Goal: Transaction & Acquisition: Book appointment/travel/reservation

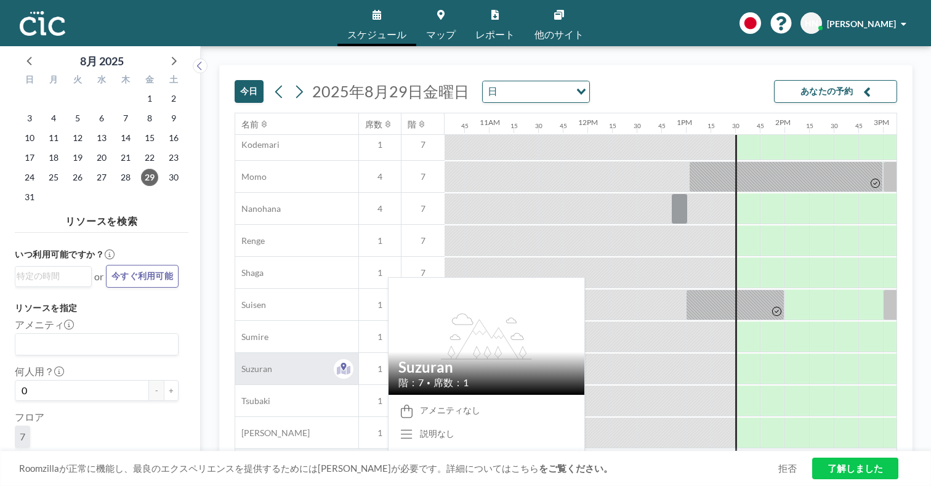
scroll to position [596, 1039]
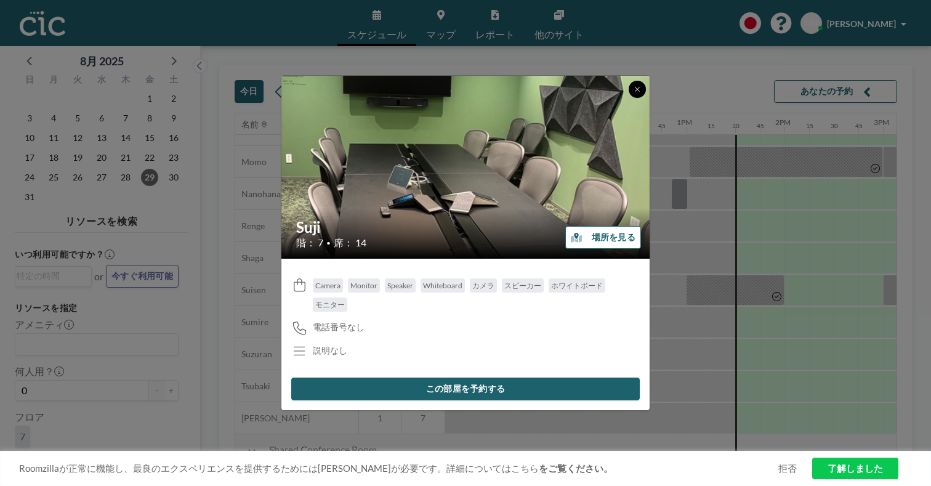
click at [628, 98] on button at bounding box center [636, 89] width 17 height 17
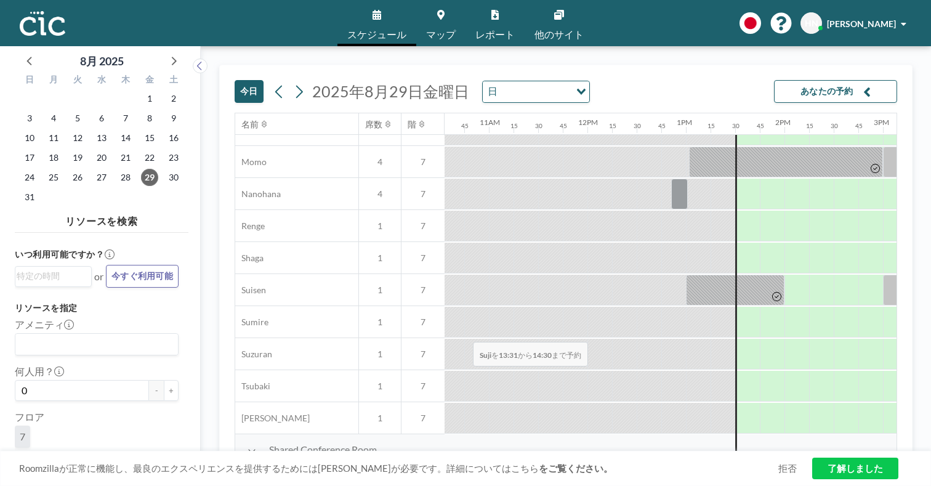
drag, startPoint x: 407, startPoint y: 311, endPoint x: 469, endPoint y: 313, distance: 62.2
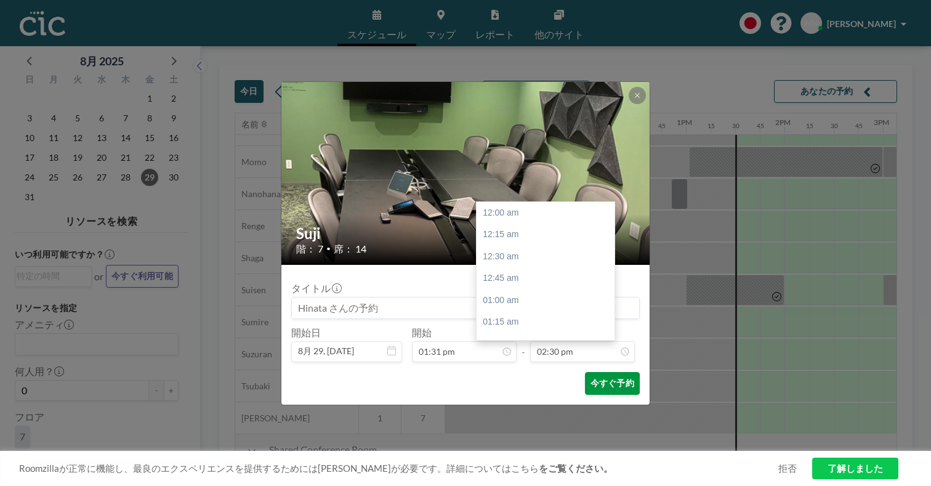
scroll to position [1139, 0]
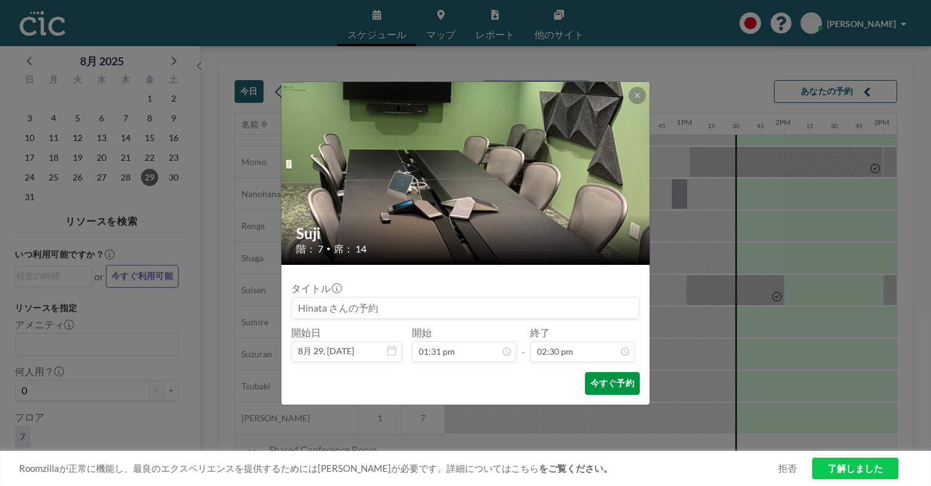
click at [585, 372] on button "今すぐ予約" at bounding box center [612, 383] width 55 height 23
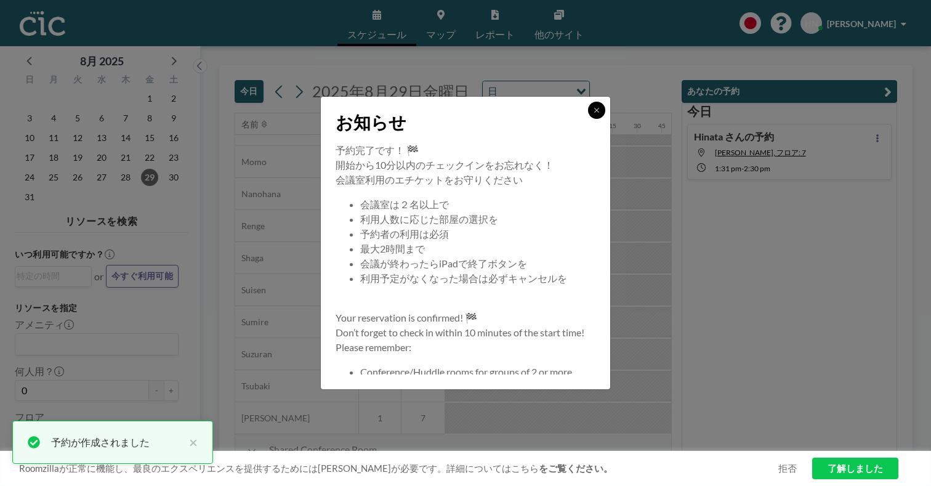
click at [588, 119] on button at bounding box center [596, 110] width 17 height 17
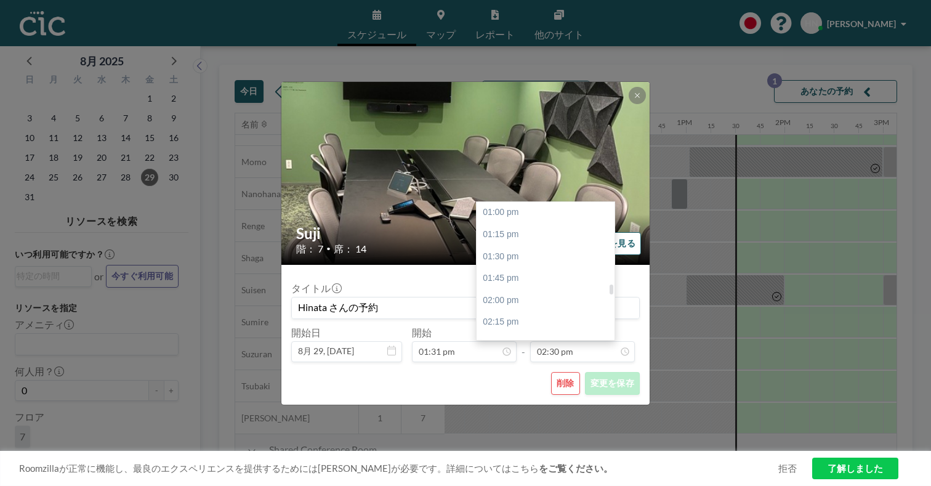
click at [533, 420] on div "03:30 pm" at bounding box center [545, 431] width 138 height 22
type input "03:30 pm"
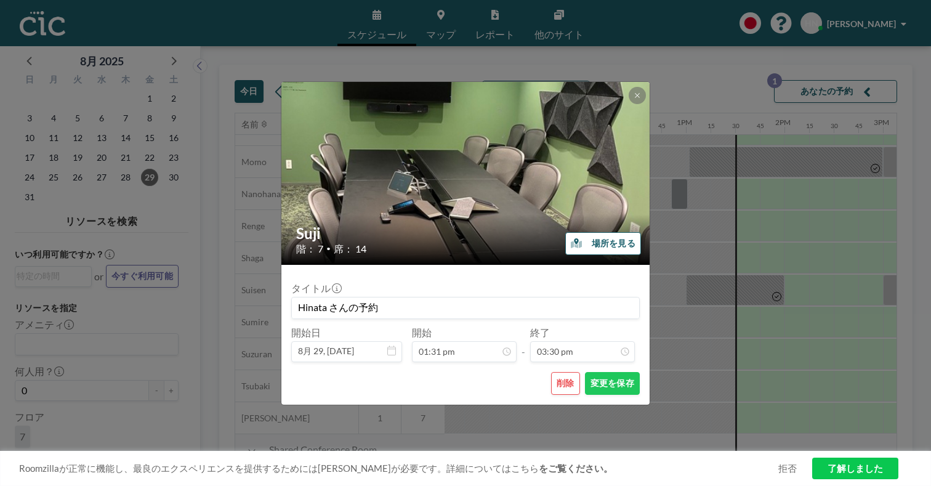
scroll to position [1218, 0]
click at [596, 372] on button "変更を保存" at bounding box center [612, 383] width 55 height 23
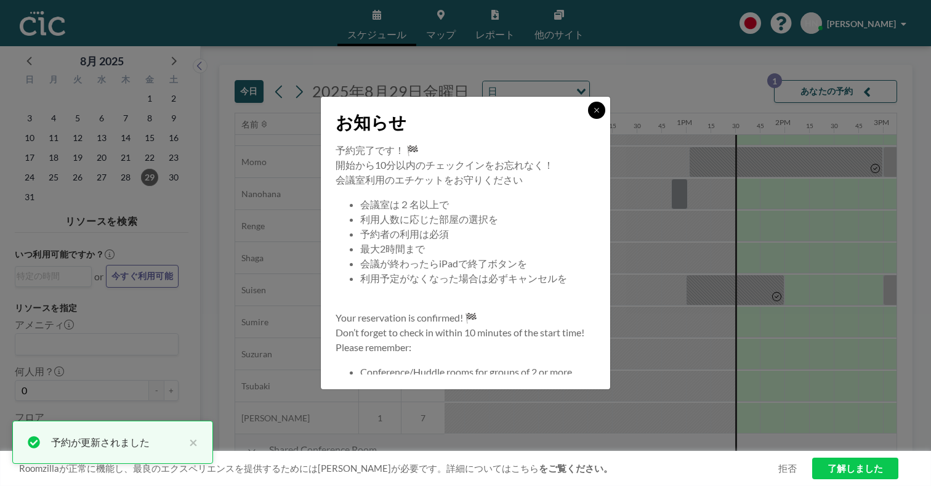
click at [594, 112] on icon at bounding box center [596, 110] width 4 height 4
